Goal: Task Accomplishment & Management: Use online tool/utility

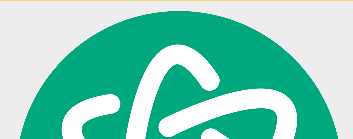
scroll to position [150, 0]
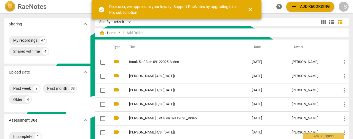
click at [252, 9] on span "close" at bounding box center [250, 9] width 7 height 7
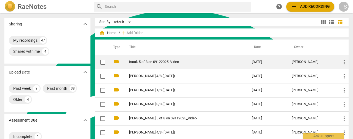
click at [158, 63] on link "Isaak 5 of 8 on 09122025_Video" at bounding box center [180, 62] width 103 height 4
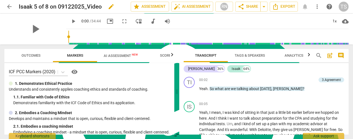
click at [111, 6] on span "edit" at bounding box center [111, 6] width 7 height 7
click at [102, 6] on input "Isaak 5 of 8 on 09122025_Video" at bounding box center [63, 6] width 88 height 10
click at [46, 9] on input "Isaak 5 of 8 on 09122025" at bounding box center [63, 6] width 88 height 10
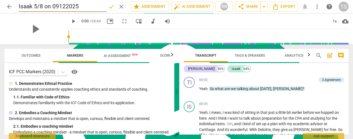
click at [51, 7] on input "Isaak 5/8 on 09122025" at bounding box center [63, 6] width 88 height 10
click at [68, 7] on input "Isaak 5/8 ([DATE]" at bounding box center [63, 6] width 88 height 10
click at [81, 5] on input "Isaak 5/8 ([DATE]" at bounding box center [63, 6] width 88 height 10
type input "Isaak 5/8 ([DATE])"
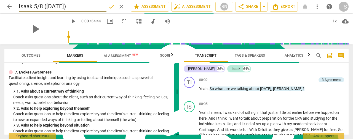
scroll to position [458, 0]
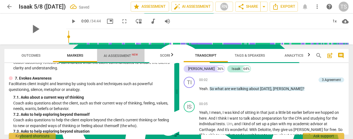
click at [118, 52] on span "AI Assessment New" at bounding box center [120, 55] width 47 height 8
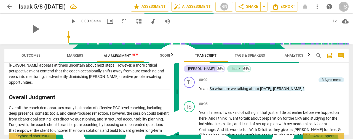
scroll to position [0, 0]
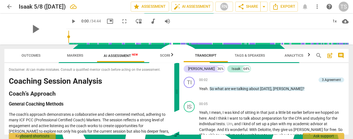
click at [185, 35] on input "range" at bounding box center [208, 37] width 280 height 18
click at [70, 22] on span "play_arrow" at bounding box center [73, 21] width 7 height 7
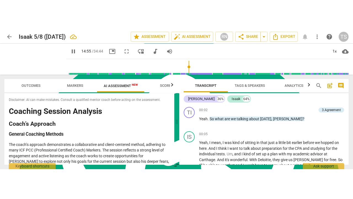
scroll to position [1384, 0]
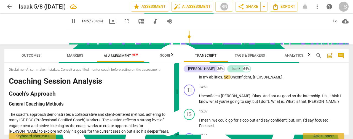
click at [123, 22] on span "fullscreen" at bounding box center [126, 21] width 7 height 7
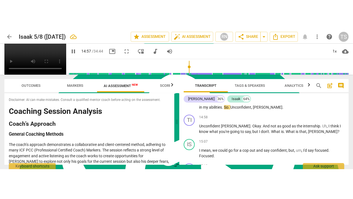
scroll to position [109, 0]
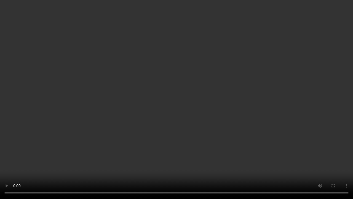
type input "919"
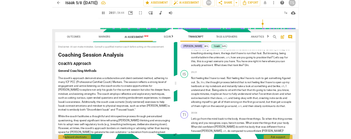
scroll to position [150, 0]
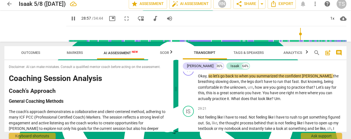
type input "1738"
click at [8, 4] on span "arrow_back" at bounding box center [9, 4] width 7 height 7
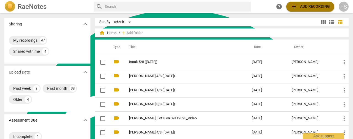
click at [302, 4] on span "add Add recording" at bounding box center [310, 6] width 39 height 7
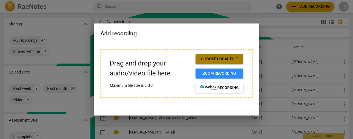
click at [228, 57] on span "Choose local file" at bounding box center [219, 59] width 39 height 6
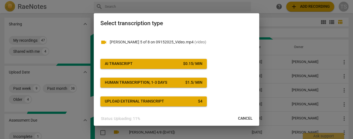
click at [158, 65] on span "AI Transcript $ 0.15 / min" at bounding box center [154, 64] width 98 height 6
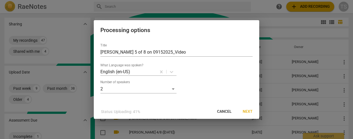
click at [249, 111] on span "Next" at bounding box center [248, 112] width 10 height 6
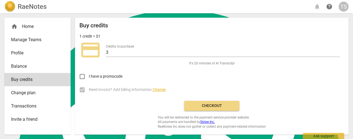
click at [227, 106] on span "Checkout" at bounding box center [212, 106] width 46 height 6
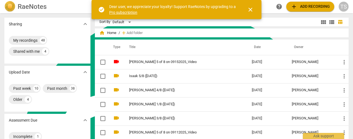
scroll to position [150, 0]
click at [252, 10] on span "close" at bounding box center [250, 9] width 7 height 7
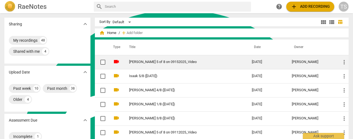
click at [169, 62] on link "[PERSON_NAME] 5 of 8 on 09152025_Video" at bounding box center [180, 62] width 103 height 4
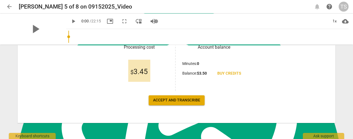
scroll to position [110, 0]
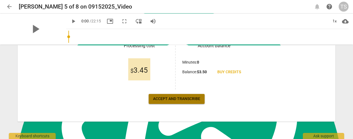
click at [179, 96] on span "Accept and transcribe" at bounding box center [176, 99] width 47 height 6
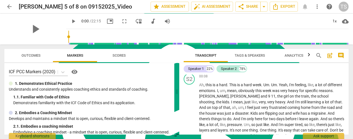
scroll to position [0, 0]
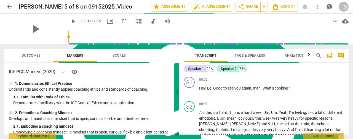
click at [252, 57] on span "Tags & Speakers" at bounding box center [250, 55] width 30 height 4
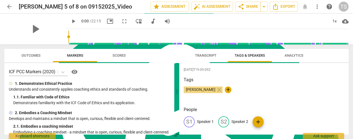
click at [208, 121] on p "Speaker 1" at bounding box center [205, 122] width 17 height 6
type textarea "Speaker 1"
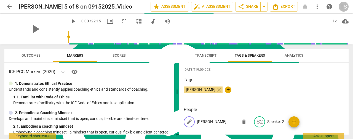
type input "[PERSON_NAME]"
click at [282, 123] on p "Speaker 2" at bounding box center [275, 122] width 17 height 6
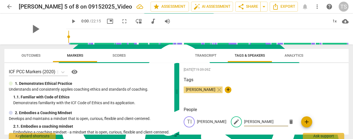
type input "Leif"
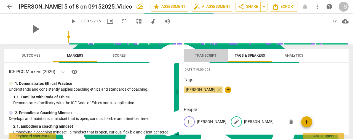
click at [199, 56] on span "Transcript" at bounding box center [206, 55] width 22 height 4
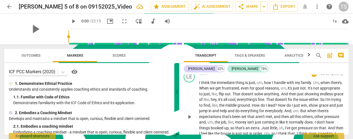
scroll to position [193, 0]
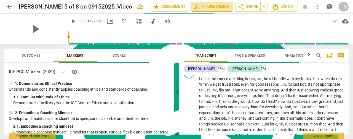
click at [221, 7] on span "auto_fix_high AI Assessment" at bounding box center [212, 6] width 37 height 7
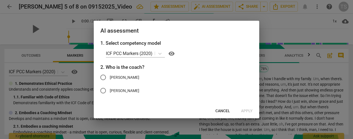
click at [117, 76] on label "[PERSON_NAME]" at bounding box center [173, 77] width 152 height 13
click at [110, 76] on input "[PERSON_NAME]" at bounding box center [103, 77] width 13 height 13
radio input "true"
click at [244, 111] on span "Apply" at bounding box center [247, 111] width 12 height 6
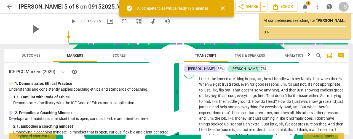
click at [222, 9] on span "close" at bounding box center [223, 8] width 7 height 7
